Goal: Task Accomplishment & Management: Use online tool/utility

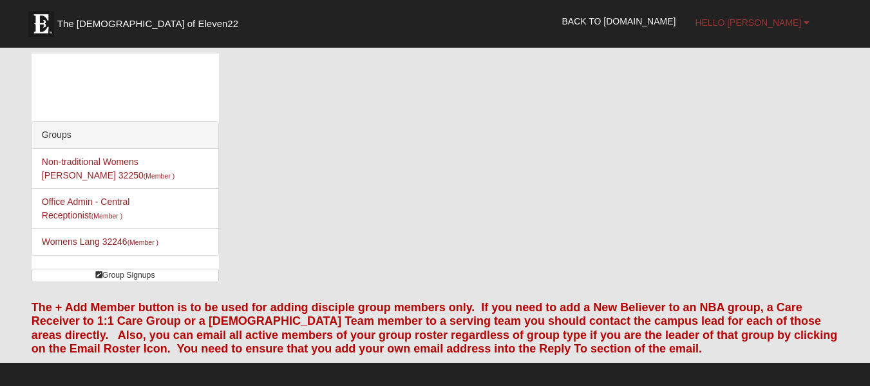
click at [805, 21] on b at bounding box center [807, 22] width 6 height 9
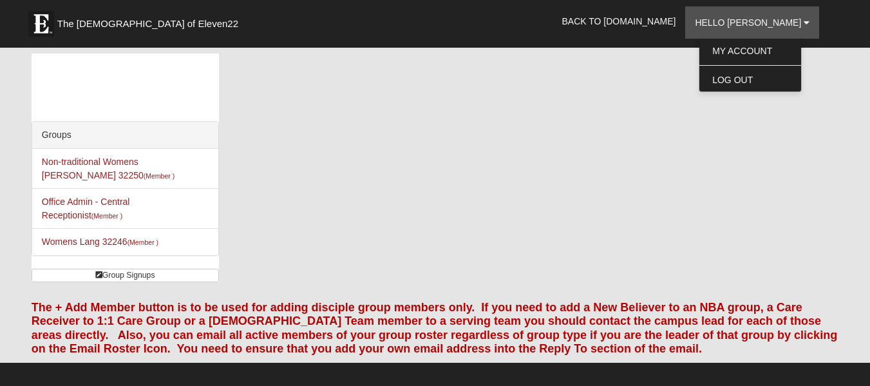
click at [743, 163] on div "Groups Non-traditional Womens [PERSON_NAME] 32250 (Member ) Office Admin - Cent…" at bounding box center [435, 172] width 826 height 238
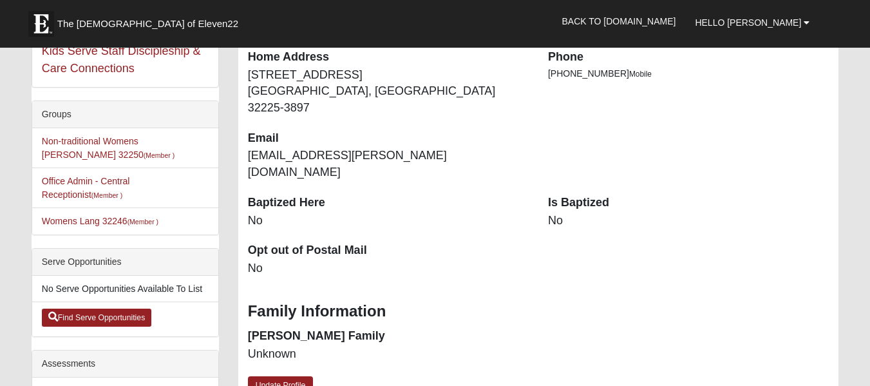
scroll to position [252, 0]
click at [117, 316] on link "Find Serve Opportunities" at bounding box center [97, 318] width 110 height 18
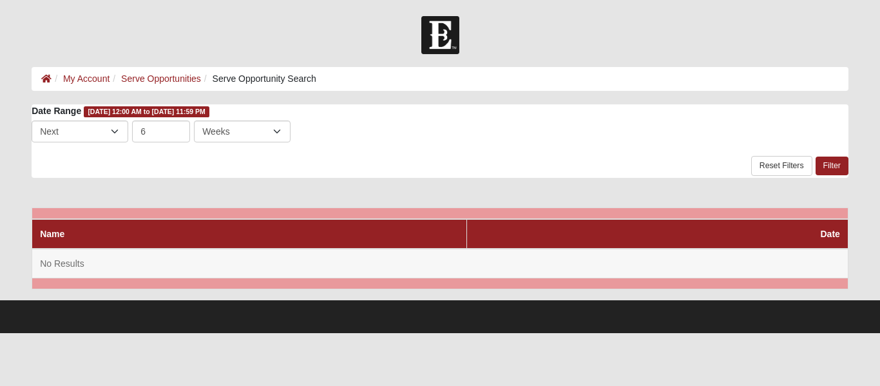
scroll to position [0, 1]
